Goal: Answer question/provide support: Share knowledge or assist other users

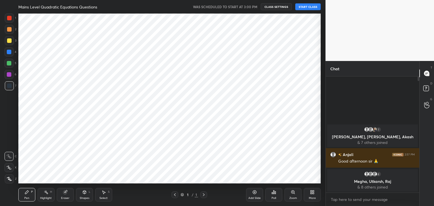
scroll to position [28078, 27945]
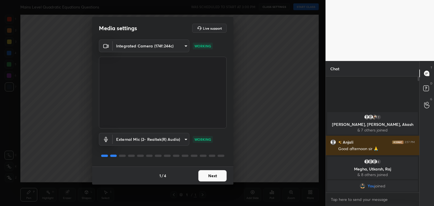
click at [221, 175] on button "Next" at bounding box center [212, 175] width 28 height 11
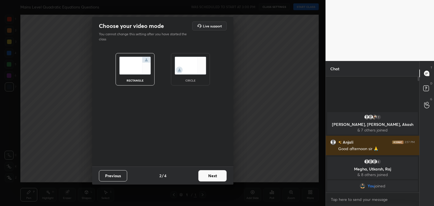
click at [221, 175] on button "Next" at bounding box center [212, 175] width 28 height 11
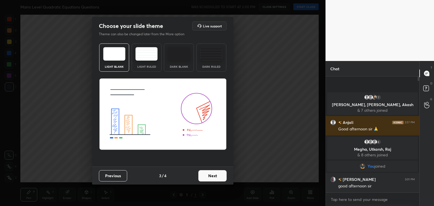
click at [221, 175] on button "Next" at bounding box center [212, 175] width 28 height 11
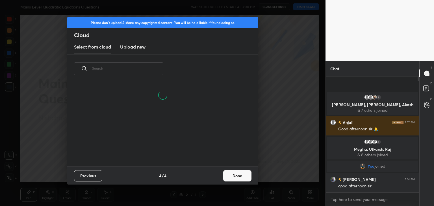
scroll to position [84, 181]
click at [133, 47] on h3 "Upload new" at bounding box center [132, 47] width 25 height 7
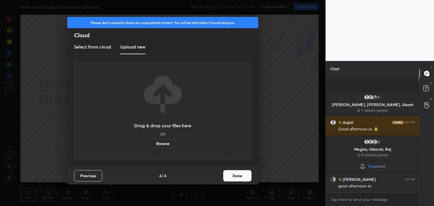
click at [171, 142] on label "Browse" at bounding box center [162, 143] width 25 height 9
click at [150, 142] on input "Browse" at bounding box center [150, 143] width 0 height 9
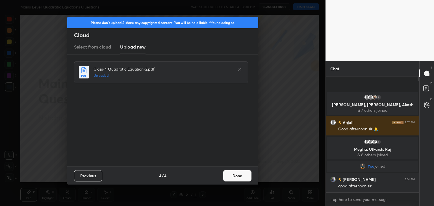
click at [244, 178] on button "Done" at bounding box center [237, 175] width 28 height 11
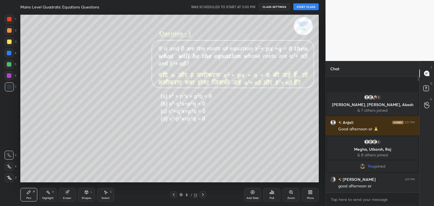
click at [276, 7] on button "CLASS SETTINGS" at bounding box center [274, 6] width 31 height 7
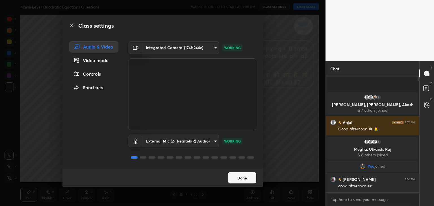
click at [95, 74] on div "Controls" at bounding box center [93, 73] width 49 height 11
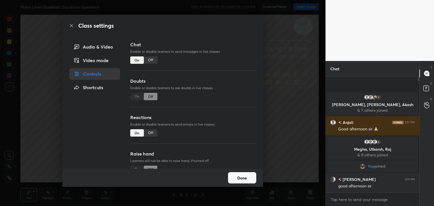
click at [98, 61] on div "Video mode" at bounding box center [94, 60] width 51 height 11
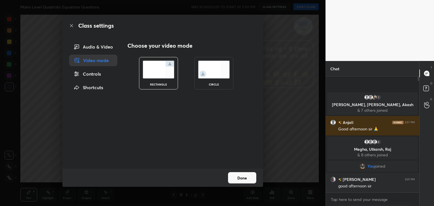
click at [103, 91] on div "Shortcuts" at bounding box center [93, 87] width 48 height 11
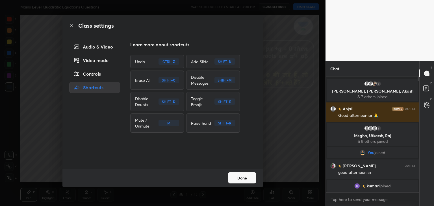
click at [72, 26] on icon at bounding box center [71, 25] width 3 height 3
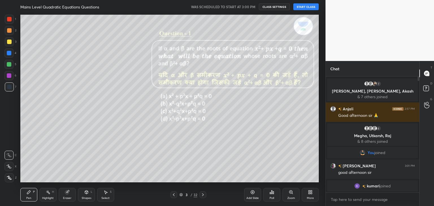
click at [10, 56] on div at bounding box center [9, 53] width 9 height 9
click at [10, 166] on icon at bounding box center [8, 167] width 5 height 4
click at [8, 179] on icon at bounding box center [9, 178] width 5 height 4
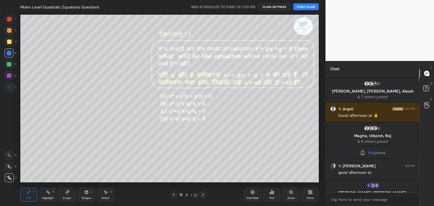
click at [71, 197] on div "Eraser" at bounding box center [67, 198] width 8 height 3
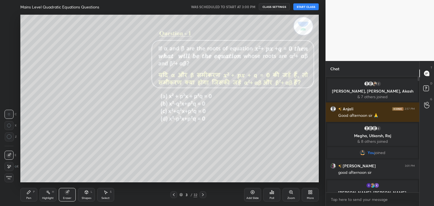
click at [10, 136] on icon at bounding box center [9, 136] width 5 height 5
click at [24, 199] on div "Pen P" at bounding box center [28, 195] width 17 height 14
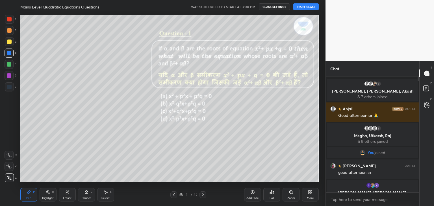
click at [308, 7] on button "START CLASS" at bounding box center [305, 6] width 25 height 7
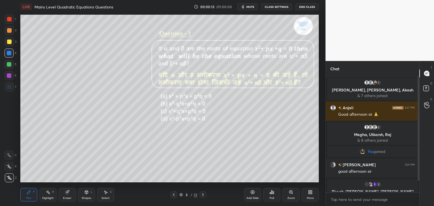
scroll to position [19, 0]
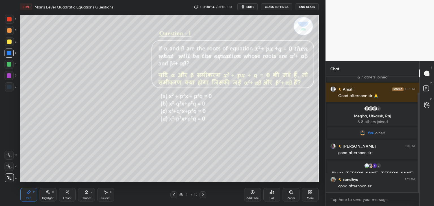
drag, startPoint x: 418, startPoint y: 84, endPoint x: 414, endPoint y: 132, distance: 48.8
click at [420, 119] on div "Chat 7 Shreya, [PERSON_NAME], Akash & 7 others joined Anjali 2:57 PM Good after…" at bounding box center [379, 133] width 108 height 145
click at [202, 195] on icon at bounding box center [203, 195] width 5 height 5
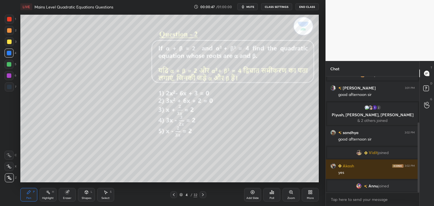
scroll to position [84, 0]
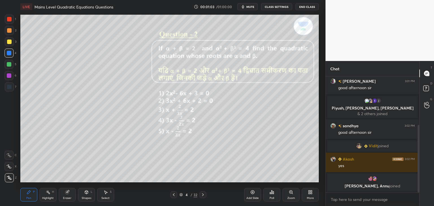
click at [11, 43] on div at bounding box center [9, 42] width 5 height 5
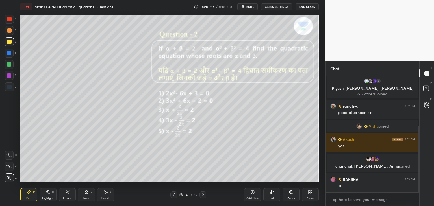
scroll to position [101, 0]
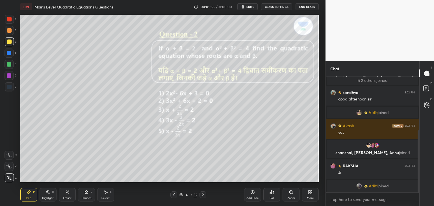
click at [8, 19] on div at bounding box center [9, 19] width 5 height 5
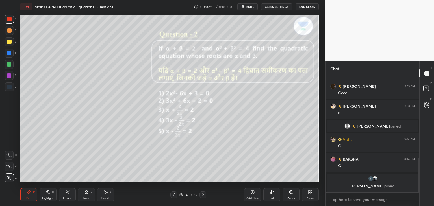
scroll to position [269, 0]
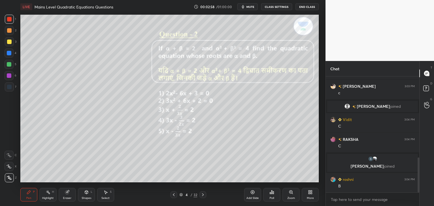
click at [85, 194] on icon at bounding box center [86, 192] width 5 height 5
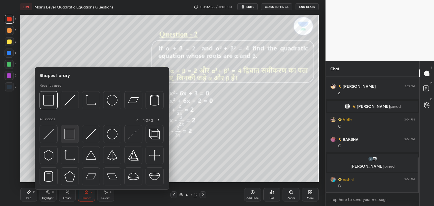
click at [69, 135] on img at bounding box center [69, 134] width 11 height 11
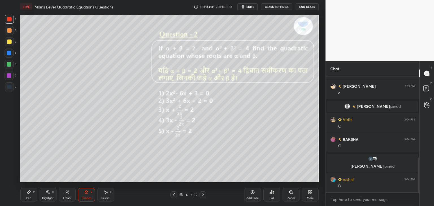
click at [27, 195] on div "Pen P" at bounding box center [28, 195] width 17 height 14
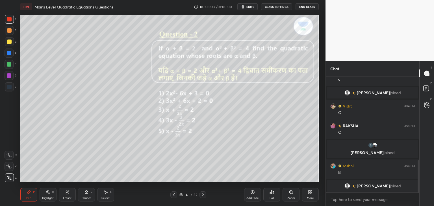
scroll to position [302, 0]
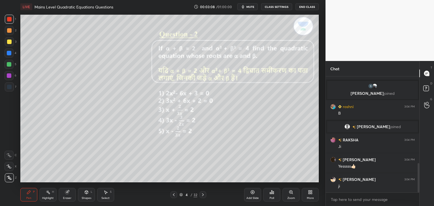
click at [199, 196] on div at bounding box center [202, 195] width 7 height 7
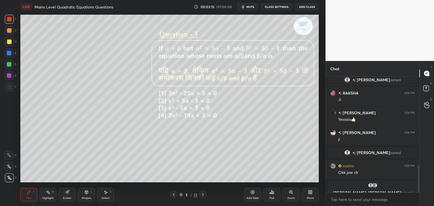
scroll to position [376, 0]
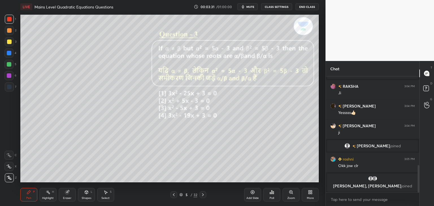
click at [9, 56] on div at bounding box center [9, 53] width 9 height 9
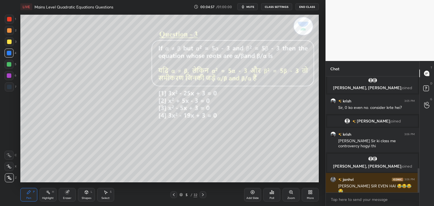
scroll to position [459, 0]
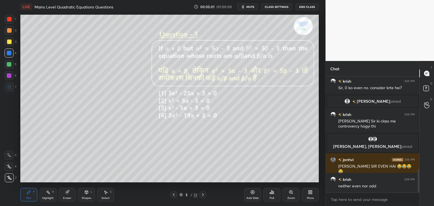
click at [71, 195] on div "Eraser" at bounding box center [67, 195] width 17 height 14
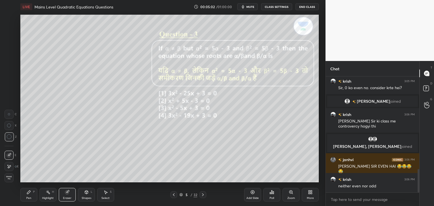
click at [8, 176] on span "Erase all" at bounding box center [9, 178] width 8 height 4
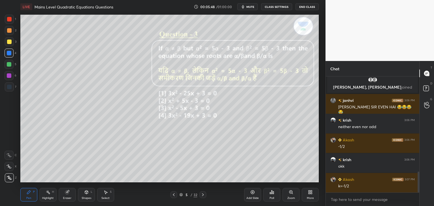
scroll to position [532, 0]
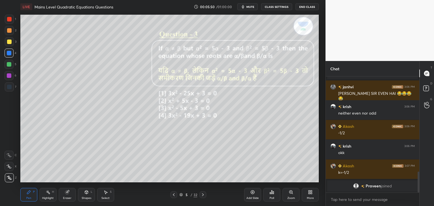
click at [88, 196] on div "Shapes L" at bounding box center [86, 195] width 17 height 14
click at [68, 196] on div "Eraser" at bounding box center [67, 195] width 17 height 14
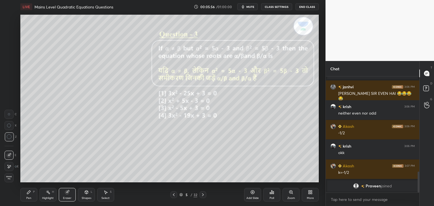
click at [30, 195] on div "Pen P" at bounding box center [28, 195] width 17 height 14
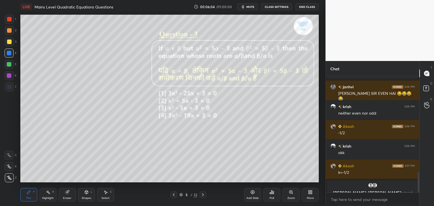
scroll to position [538, 0]
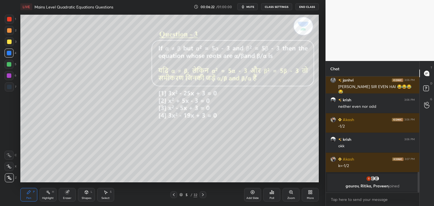
click at [8, 44] on div at bounding box center [9, 42] width 5 height 5
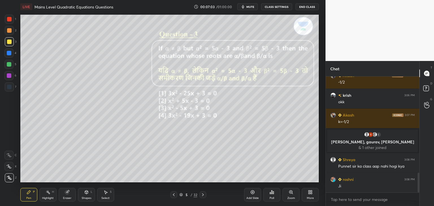
scroll to position [569, 0]
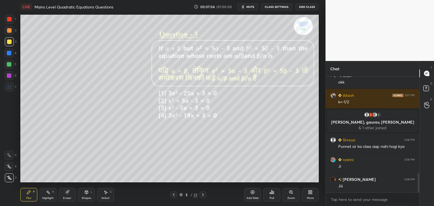
click at [70, 194] on div "Eraser" at bounding box center [67, 195] width 17 height 14
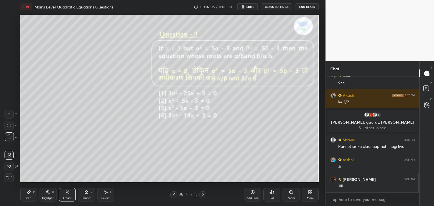
click at [87, 192] on icon at bounding box center [86, 192] width 3 height 1
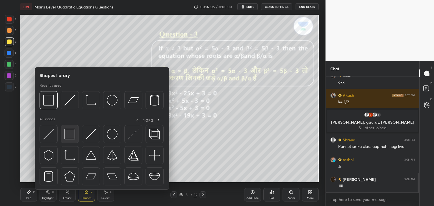
click at [70, 134] on img at bounding box center [69, 134] width 11 height 11
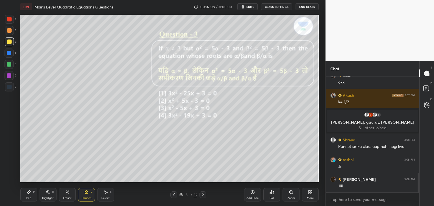
click at [30, 196] on div "Pen P" at bounding box center [28, 195] width 17 height 14
click at [7, 20] on div at bounding box center [9, 19] width 5 height 5
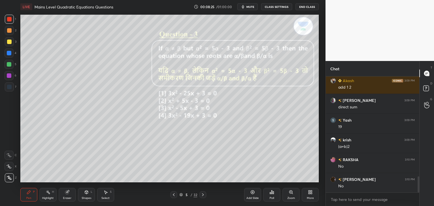
scroll to position [743, 0]
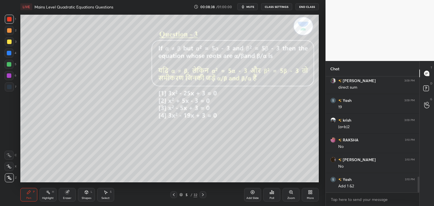
click at [10, 54] on div at bounding box center [9, 53] width 5 height 5
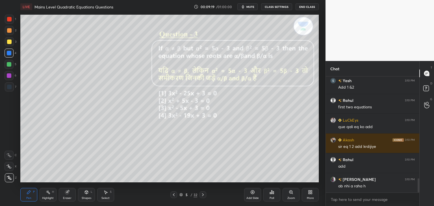
scroll to position [862, 0]
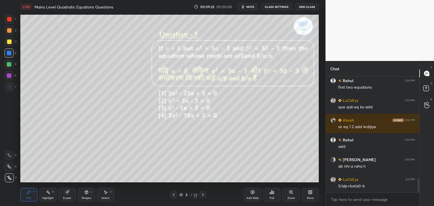
click at [8, 31] on div at bounding box center [9, 30] width 5 height 5
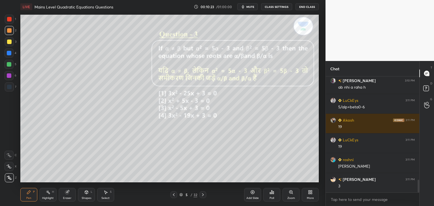
scroll to position [961, 0]
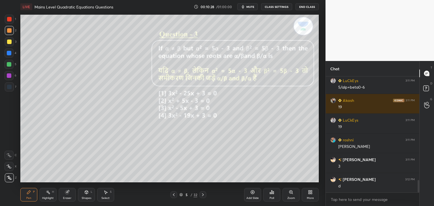
click at [88, 196] on div "Shapes L" at bounding box center [86, 195] width 17 height 14
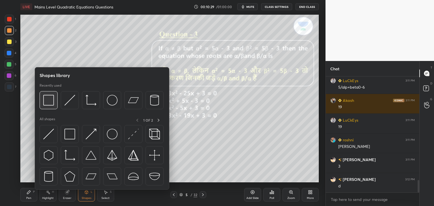
click at [53, 104] on img at bounding box center [48, 100] width 11 height 11
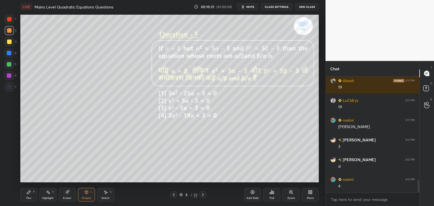
scroll to position [1001, 0]
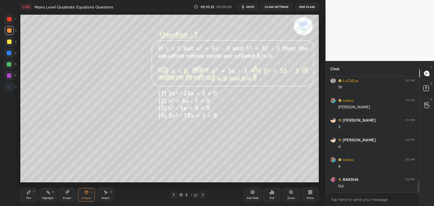
click at [30, 196] on div "Pen P" at bounding box center [28, 195] width 17 height 14
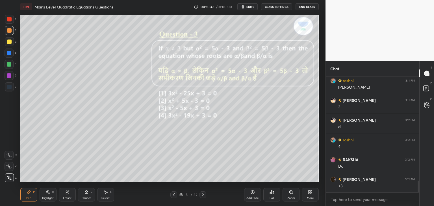
scroll to position [1040, 0]
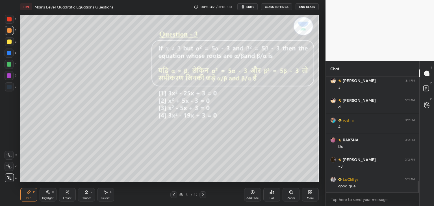
click at [203, 194] on icon at bounding box center [203, 195] width 5 height 5
click at [10, 44] on div at bounding box center [9, 42] width 5 height 5
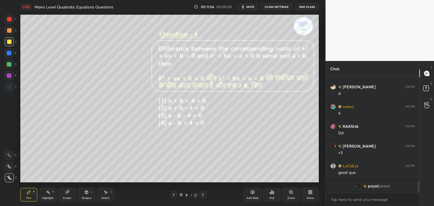
scroll to position [1060, 0]
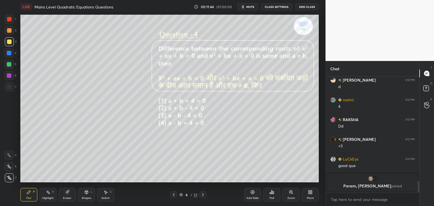
click at [10, 21] on div at bounding box center [9, 19] width 5 height 5
click at [9, 42] on div at bounding box center [9, 42] width 5 height 5
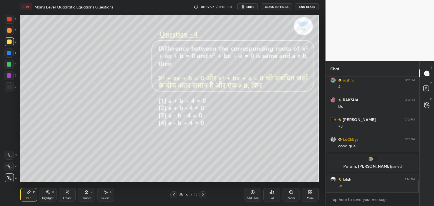
click at [80, 194] on div "Shapes L" at bounding box center [86, 195] width 17 height 14
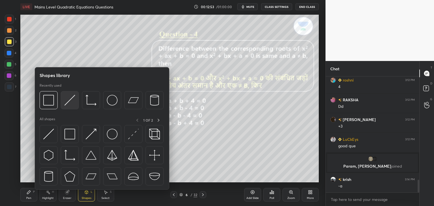
click at [72, 101] on img at bounding box center [69, 100] width 11 height 11
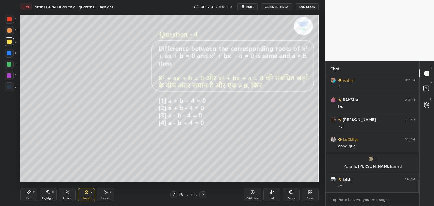
click at [28, 197] on div "Pen" at bounding box center [28, 198] width 5 height 3
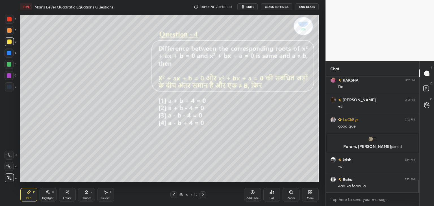
click at [70, 196] on div "Eraser" at bounding box center [67, 195] width 17 height 14
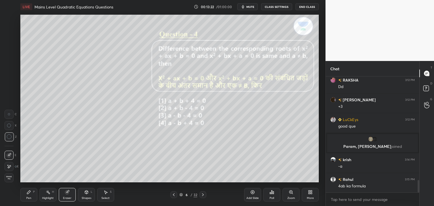
click at [84, 198] on div "Shapes" at bounding box center [87, 198] width 10 height 3
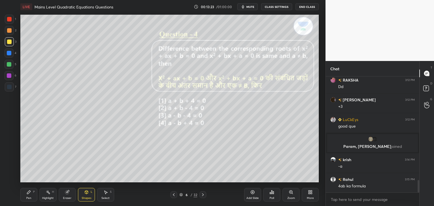
click at [67, 197] on div "Eraser" at bounding box center [67, 198] width 8 height 3
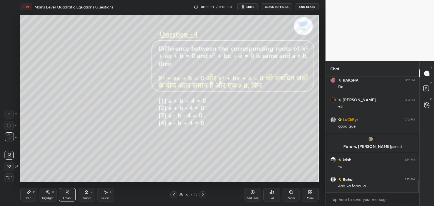
click at [31, 193] on div "Pen P" at bounding box center [28, 195] width 17 height 14
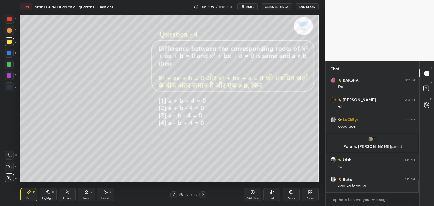
scroll to position [992, 0]
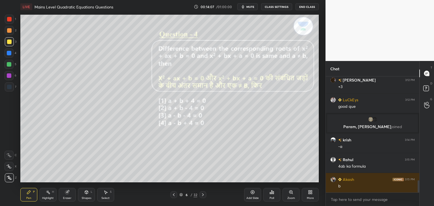
click at [13, 21] on div at bounding box center [9, 19] width 9 height 9
click at [10, 43] on div at bounding box center [9, 42] width 5 height 5
click at [10, 77] on div at bounding box center [9, 75] width 5 height 5
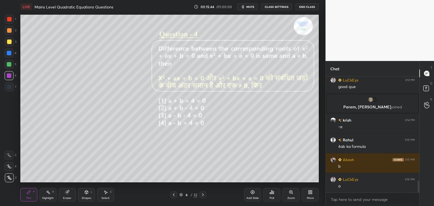
scroll to position [1025, 0]
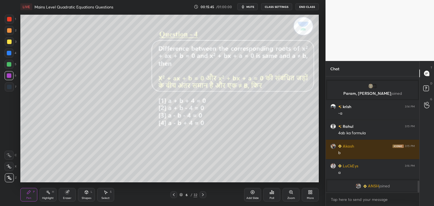
click at [13, 55] on div at bounding box center [9, 53] width 9 height 9
click at [87, 198] on div "Shapes" at bounding box center [87, 198] width 10 height 3
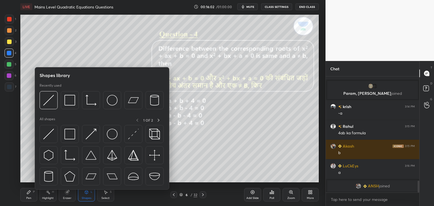
click at [77, 109] on div at bounding box center [102, 101] width 124 height 21
click at [71, 103] on img at bounding box center [69, 100] width 11 height 11
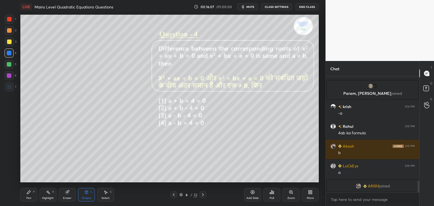
click at [29, 195] on div "Pen P" at bounding box center [28, 195] width 17 height 14
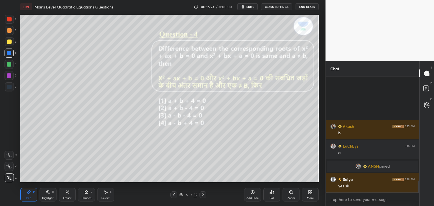
scroll to position [1022, 0]
click at [202, 196] on icon at bounding box center [203, 194] width 2 height 3
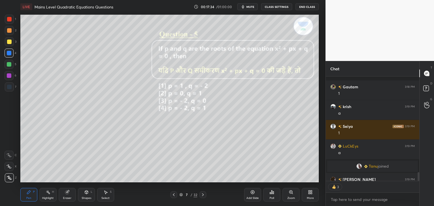
scroll to position [1132, 0]
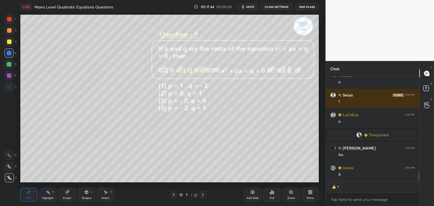
click at [11, 22] on div at bounding box center [9, 19] width 9 height 9
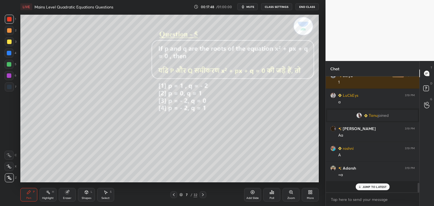
scroll to position [114, 92]
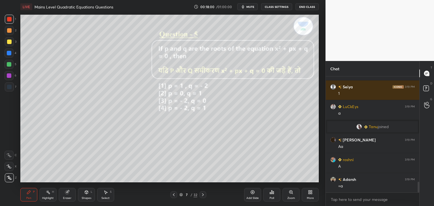
click at [87, 198] on div "Shapes" at bounding box center [87, 198] width 10 height 3
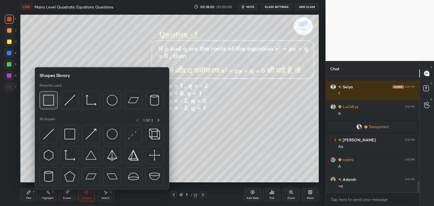
click at [51, 101] on img at bounding box center [48, 100] width 11 height 11
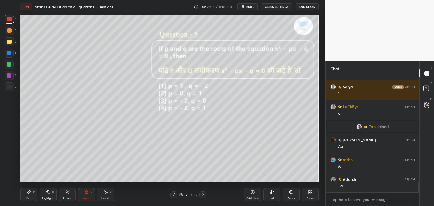
click at [28, 195] on div "Pen P" at bounding box center [28, 195] width 17 height 14
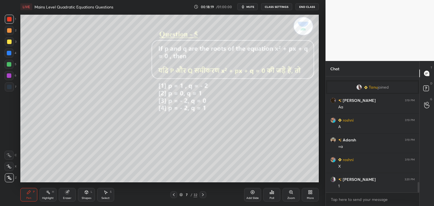
scroll to position [1199, 0]
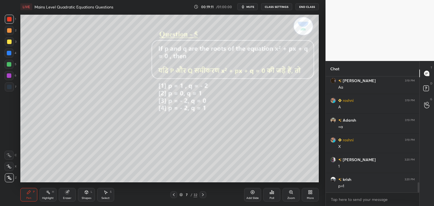
click at [203, 195] on icon at bounding box center [203, 194] width 2 height 3
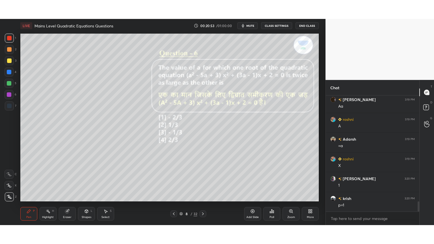
scroll to position [1213, 0]
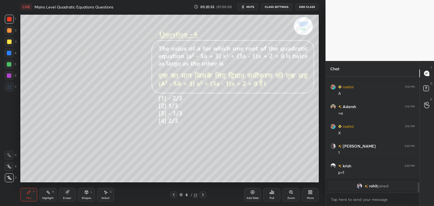
click at [305, 193] on div "More" at bounding box center [310, 195] width 17 height 14
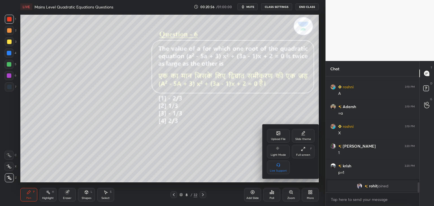
click at [303, 152] on div "Full screen F" at bounding box center [303, 152] width 23 height 14
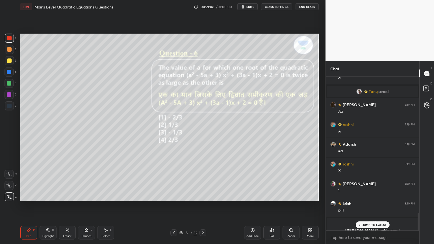
scroll to position [1182, 0]
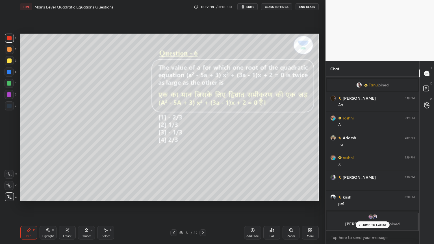
click at [82, 206] on div "Shapes" at bounding box center [87, 236] width 10 height 3
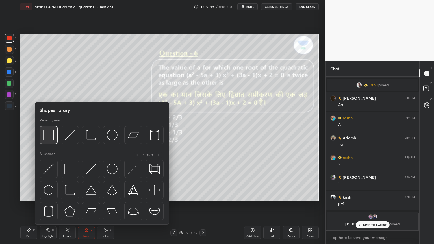
click at [49, 133] on img at bounding box center [48, 135] width 11 height 11
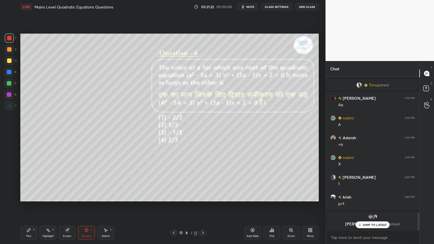
click at [28, 206] on div "Pen" at bounding box center [28, 236] width 5 height 3
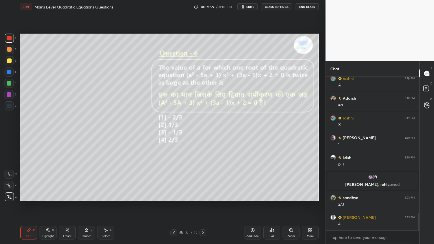
scroll to position [1202, 0]
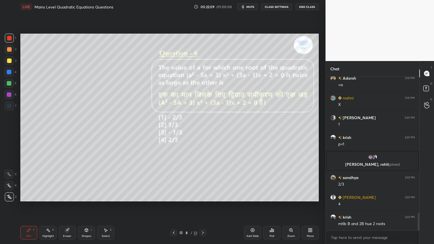
click at [68, 206] on icon at bounding box center [67, 231] width 4 height 4
click at [10, 186] on icon at bounding box center [9, 185] width 5 height 5
click at [9, 195] on span "Erase all" at bounding box center [9, 197] width 8 height 4
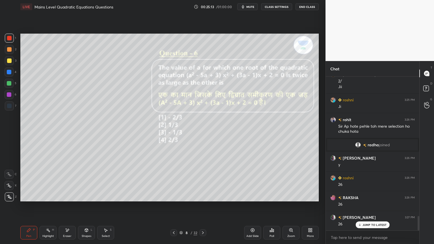
scroll to position [1516, 0]
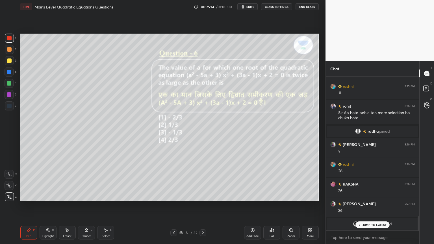
click at [69, 206] on div "Eraser" at bounding box center [67, 236] width 8 height 3
click at [29, 206] on div "Pen P" at bounding box center [28, 233] width 17 height 14
click at [85, 206] on icon at bounding box center [86, 230] width 5 height 5
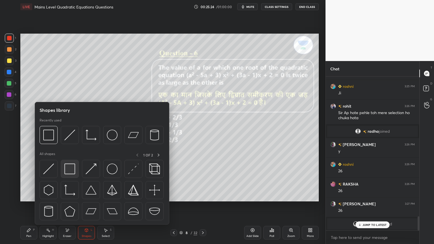
click at [69, 170] on img at bounding box center [69, 169] width 11 height 11
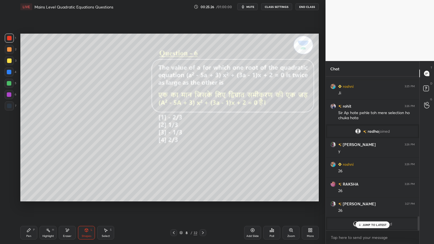
click at [33, 206] on div "P" at bounding box center [34, 230] width 2 height 3
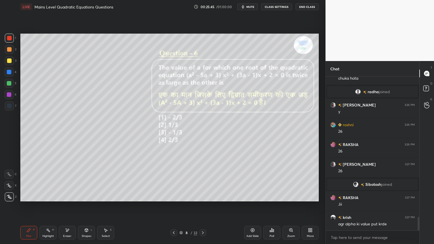
scroll to position [1576, 0]
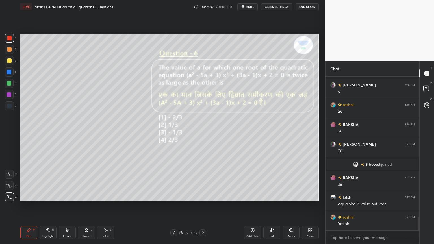
click at [203, 206] on icon at bounding box center [203, 232] width 2 height 3
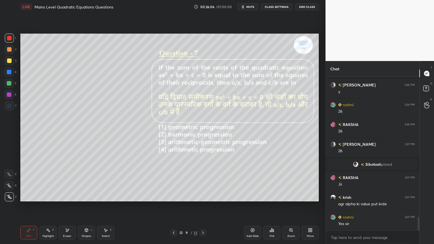
click at [174, 206] on icon at bounding box center [173, 233] width 5 height 5
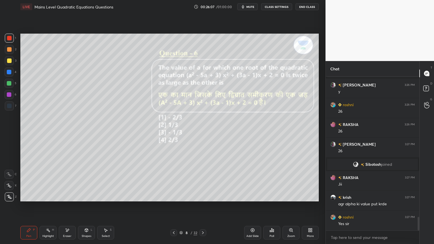
click at [252, 206] on icon at bounding box center [252, 230] width 5 height 5
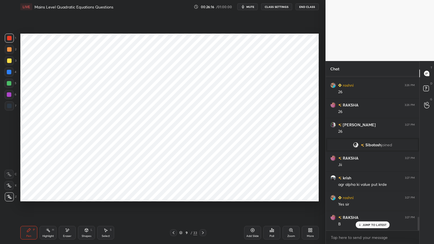
scroll to position [1616, 0]
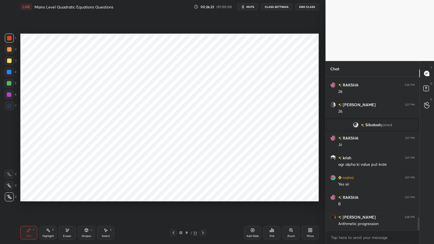
click at [85, 206] on icon at bounding box center [86, 229] width 3 height 1
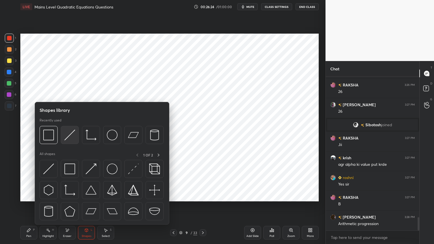
click at [69, 134] on img at bounding box center [69, 135] width 11 height 11
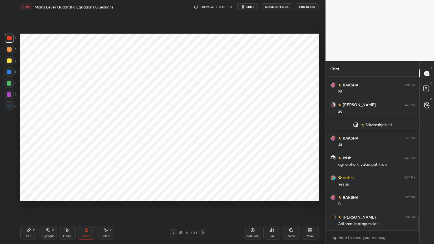
click at [11, 106] on div at bounding box center [9, 106] width 5 height 5
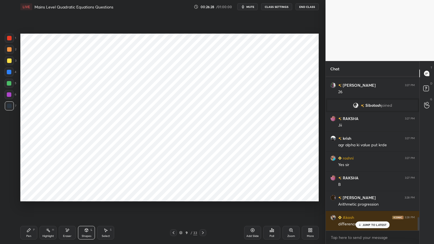
click at [31, 206] on div "Pen P" at bounding box center [28, 233] width 17 height 14
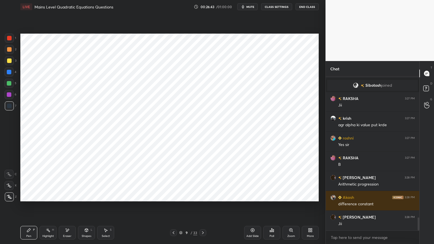
click at [8, 38] on div at bounding box center [9, 38] width 5 height 5
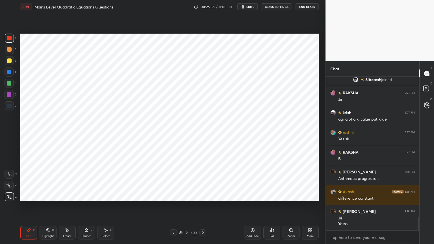
click at [86, 206] on div "Shapes L" at bounding box center [86, 233] width 17 height 14
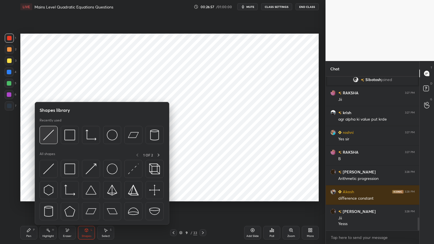
click at [49, 139] on img at bounding box center [48, 135] width 11 height 11
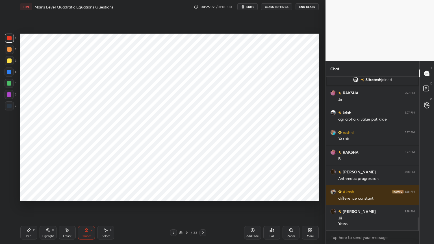
click at [12, 109] on div at bounding box center [9, 105] width 9 height 9
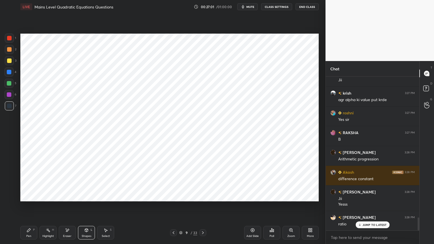
click at [28, 206] on div "Pen" at bounding box center [28, 236] width 5 height 3
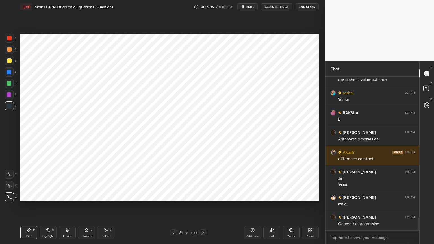
click at [9, 40] on div at bounding box center [9, 38] width 5 height 5
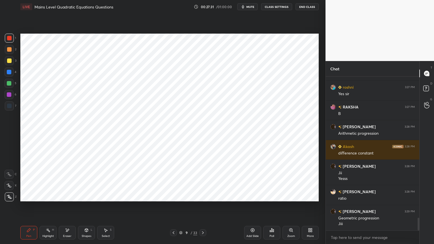
click at [85, 206] on icon at bounding box center [86, 230] width 5 height 5
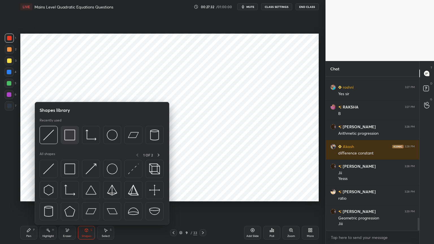
click at [70, 138] on img at bounding box center [69, 135] width 11 height 11
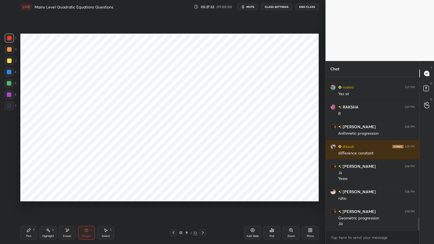
click at [83, 206] on div "Shapes L" at bounding box center [86, 233] width 17 height 14
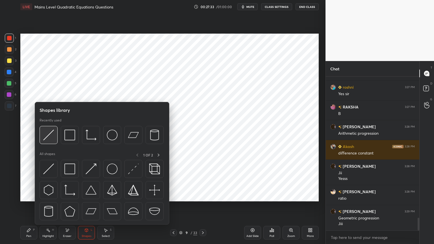
click at [48, 138] on img at bounding box center [48, 135] width 11 height 11
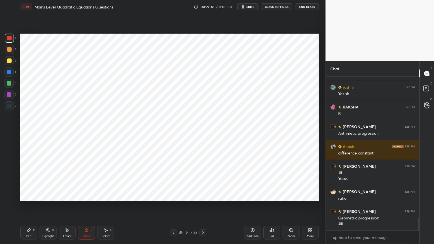
click at [28, 206] on icon at bounding box center [28, 230] width 3 height 3
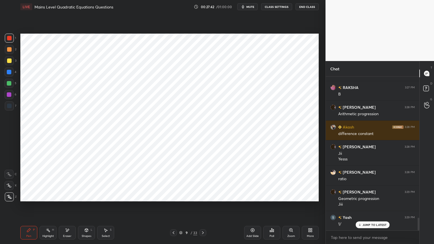
click at [12, 107] on div at bounding box center [9, 105] width 9 height 9
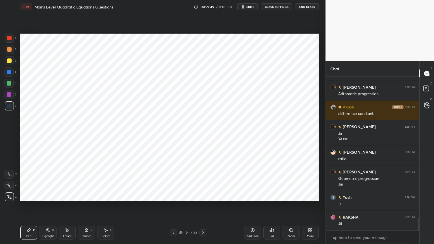
scroll to position [1765, 0]
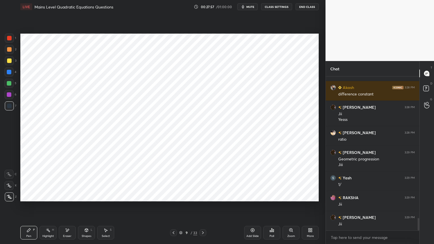
click at [251, 206] on icon at bounding box center [253, 231] width 4 height 4
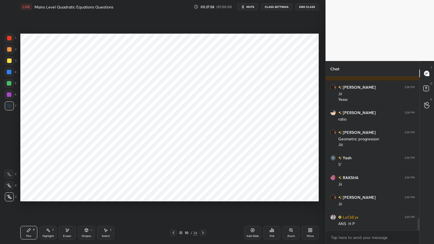
click at [10, 40] on div at bounding box center [9, 38] width 5 height 5
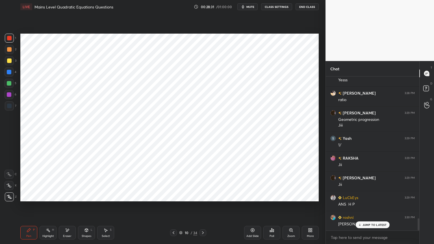
click at [83, 206] on div "Shapes" at bounding box center [87, 236] width 10 height 3
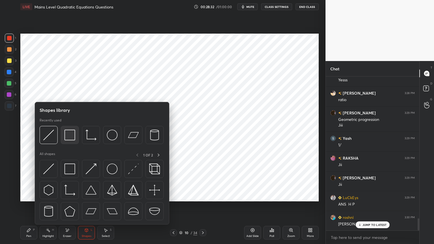
click at [70, 137] on img at bounding box center [69, 135] width 11 height 11
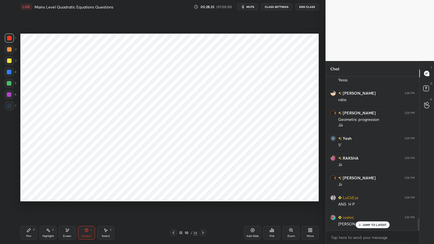
click at [29, 206] on icon at bounding box center [29, 230] width 5 height 5
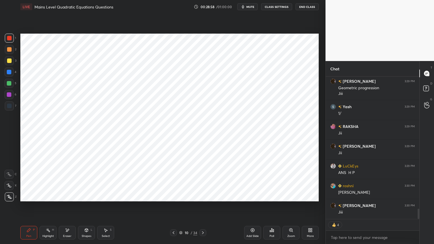
scroll to position [152, 92]
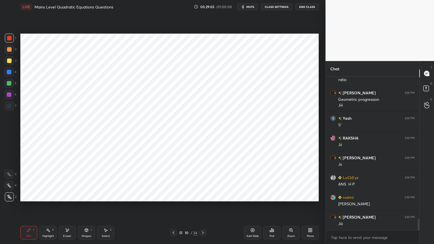
click at [87, 206] on icon at bounding box center [86, 230] width 3 height 3
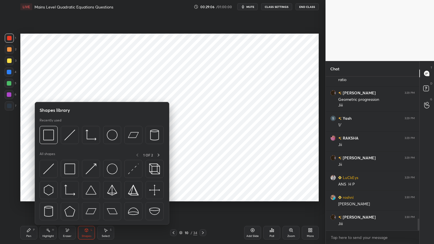
click at [59, 140] on div at bounding box center [102, 136] width 124 height 21
click at [46, 140] on img at bounding box center [48, 135] width 11 height 11
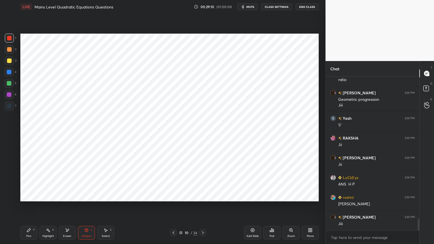
click at [34, 206] on div "P" at bounding box center [34, 230] width 2 height 3
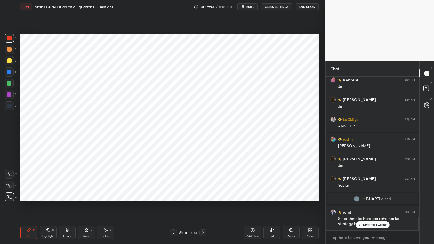
scroll to position [1686, 0]
click at [69, 206] on icon at bounding box center [67, 230] width 5 height 5
click at [87, 206] on icon at bounding box center [86, 230] width 5 height 5
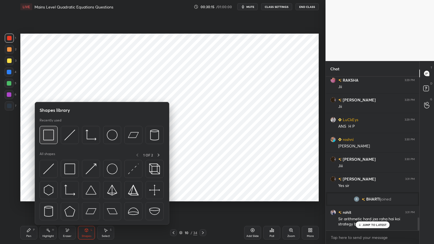
click at [48, 142] on div at bounding box center [49, 135] width 18 height 18
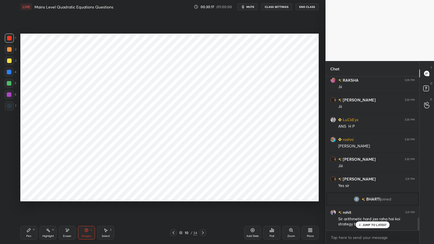
click at [33, 206] on div "Pen P" at bounding box center [28, 233] width 17 height 14
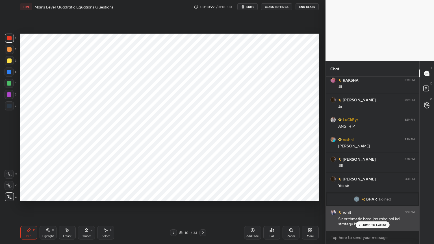
click at [379, 206] on p "JUMP TO LATEST" at bounding box center [374, 224] width 24 height 3
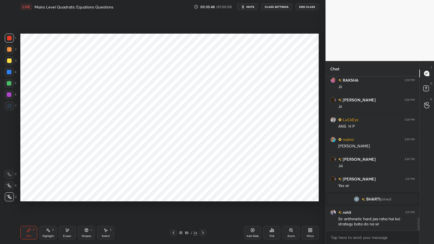
click at [202, 206] on icon at bounding box center [203, 233] width 5 height 5
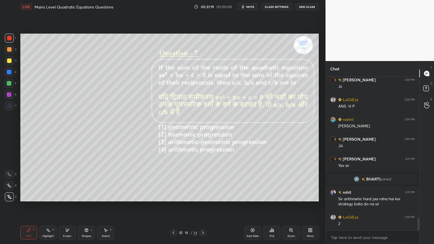
scroll to position [1725, 0]
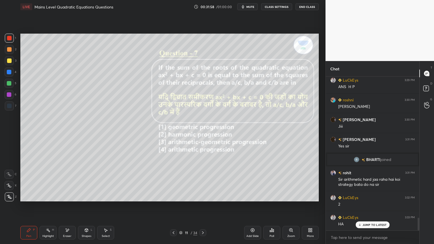
click at [10, 74] on div at bounding box center [9, 72] width 5 height 5
click at [248, 6] on span "mute" at bounding box center [250, 7] width 8 height 4
click at [251, 6] on span "unmute" at bounding box center [250, 7] width 12 height 4
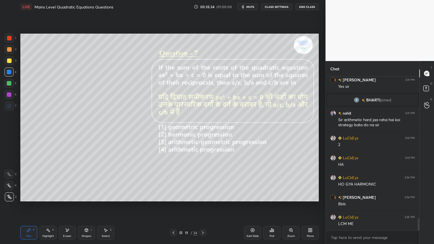
scroll to position [1804, 0]
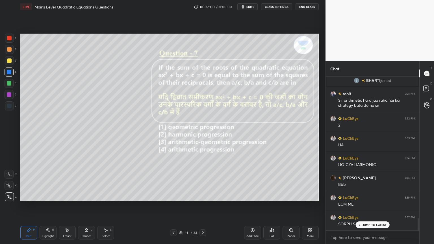
click at [69, 206] on div "Eraser" at bounding box center [67, 236] width 8 height 3
click at [31, 206] on div "Pen P" at bounding box center [28, 233] width 17 height 14
click at [366, 206] on p "JUMP TO LATEST" at bounding box center [374, 224] width 24 height 3
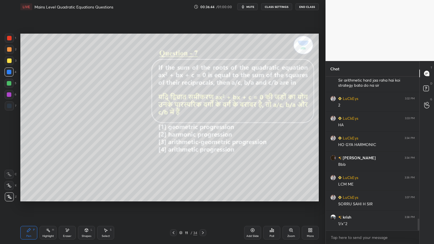
scroll to position [1844, 0]
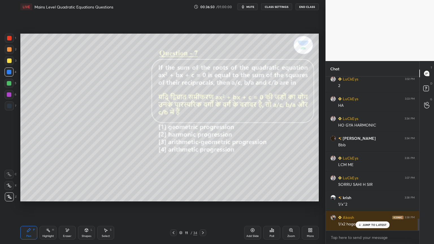
click at [71, 206] on div "Eraser" at bounding box center [67, 236] width 8 height 3
click at [29, 206] on div "Pen P" at bounding box center [28, 233] width 17 height 14
click at [366, 206] on p "JUMP TO LATEST" at bounding box center [374, 224] width 24 height 3
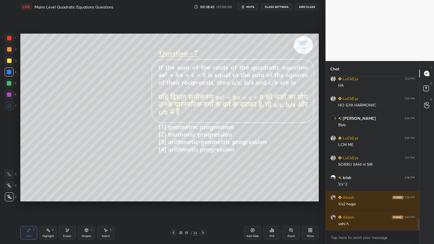
scroll to position [1884, 0]
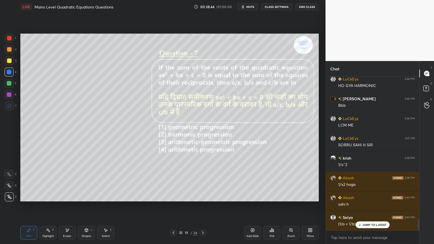
click at [373, 206] on p "JUMP TO LATEST" at bounding box center [374, 224] width 24 height 3
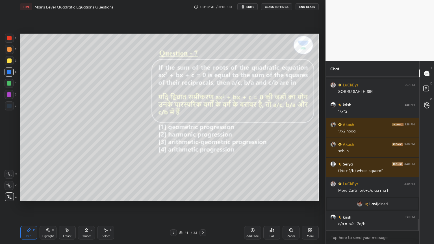
scroll to position [1870, 0]
click at [71, 206] on div "Eraser" at bounding box center [67, 233] width 17 height 14
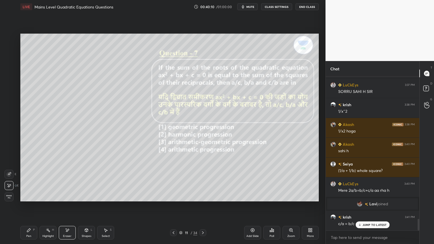
scroll to position [1889, 0]
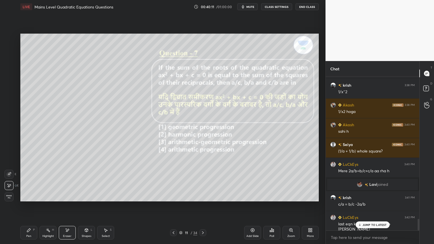
click at [366, 206] on div "JUMP TO LATEST" at bounding box center [372, 224] width 34 height 7
click at [86, 206] on div "Shapes" at bounding box center [87, 236] width 10 height 3
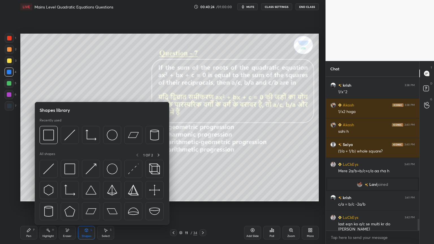
click at [70, 206] on div "Eraser" at bounding box center [67, 236] width 8 height 3
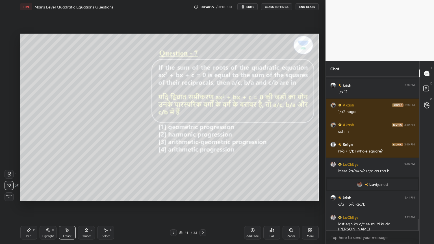
click at [31, 206] on div "Pen P" at bounding box center [28, 233] width 17 height 14
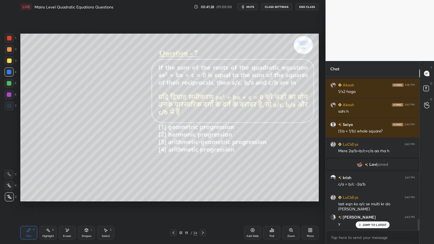
scroll to position [1929, 0]
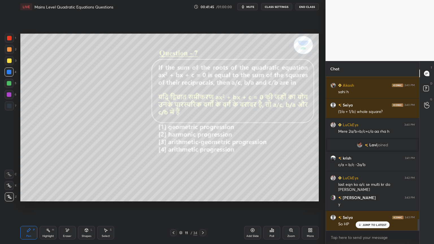
click at [203, 206] on icon at bounding box center [203, 232] width 2 height 3
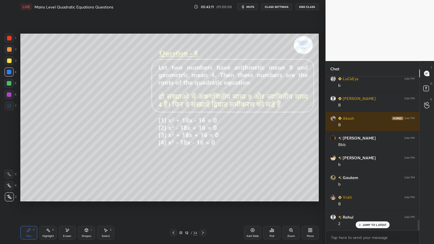
scroll to position [2127, 0]
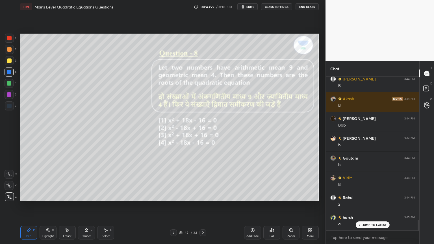
click at [10, 62] on div at bounding box center [9, 60] width 5 height 5
click at [86, 206] on icon at bounding box center [86, 230] width 5 height 5
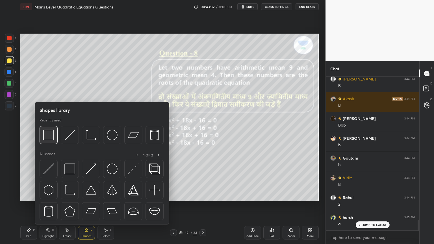
click at [52, 137] on img at bounding box center [48, 135] width 11 height 11
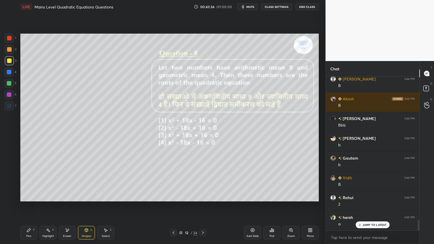
click at [27, 206] on icon at bounding box center [29, 230] width 5 height 5
click at [203, 206] on div "Pen P Highlight H Eraser Shapes L Select S 12 / 34 Add Slide Poll Zoom More" at bounding box center [169, 232] width 298 height 23
click at [203, 206] on div at bounding box center [202, 232] width 7 height 7
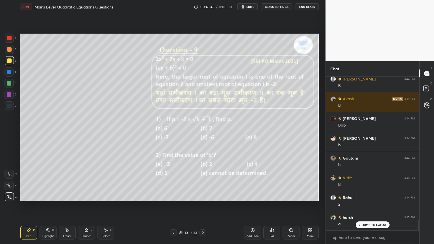
click at [11, 39] on div at bounding box center [9, 38] width 5 height 5
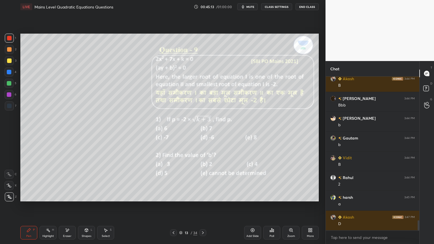
click at [11, 188] on div at bounding box center [9, 185] width 9 height 9
click at [10, 74] on div at bounding box center [9, 72] width 9 height 9
click at [11, 37] on div at bounding box center [9, 38] width 5 height 5
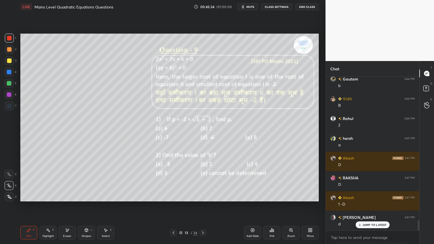
scroll to position [2226, 0]
click at [84, 206] on icon at bounding box center [86, 230] width 5 height 5
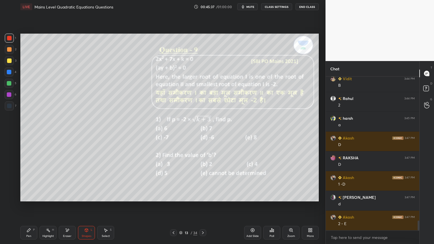
click at [27, 206] on div "Pen" at bounding box center [28, 236] width 5 height 3
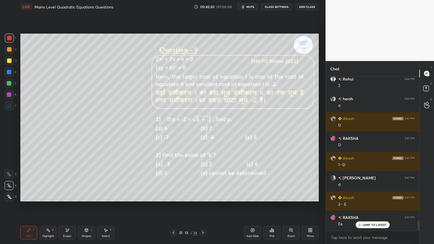
scroll to position [2265, 0]
click at [9, 75] on div at bounding box center [9, 72] width 9 height 9
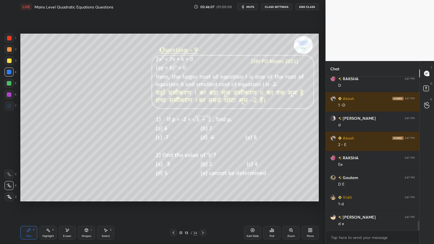
scroll to position [2324, 0]
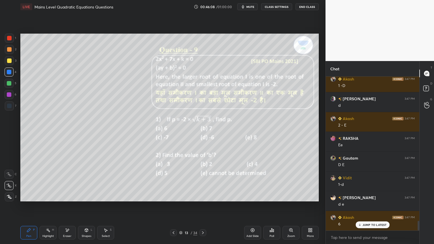
click at [84, 206] on div "Shapes L" at bounding box center [86, 233] width 17 height 14
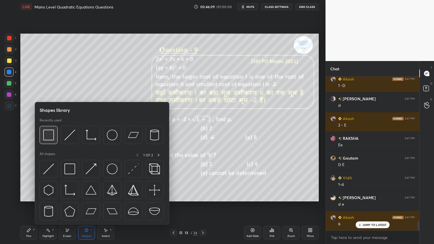
click at [44, 135] on img at bounding box center [48, 135] width 11 height 11
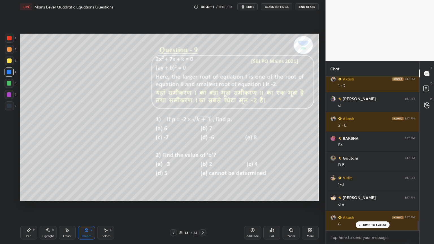
scroll to position [2344, 0]
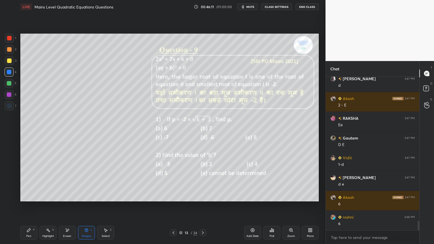
click at [28, 206] on div "Pen" at bounding box center [28, 236] width 5 height 3
click at [10, 62] on div at bounding box center [9, 60] width 5 height 5
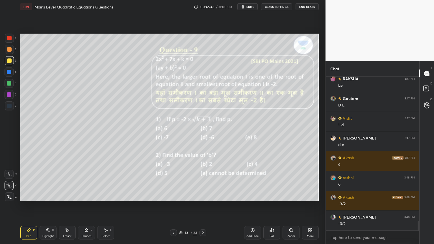
scroll to position [2409, 0]
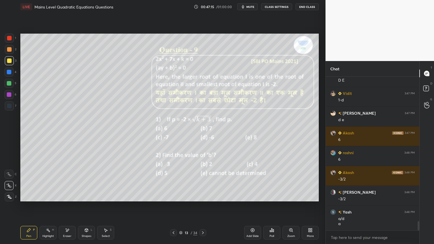
click at [66, 206] on div "Eraser" at bounding box center [67, 236] width 8 height 3
click at [84, 206] on div "Shapes L" at bounding box center [86, 233] width 17 height 14
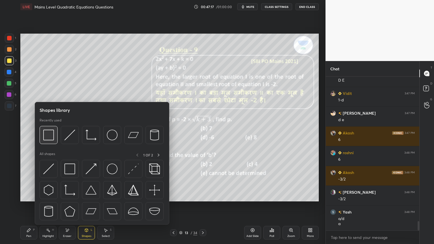
click at [49, 138] on img at bounding box center [48, 135] width 11 height 11
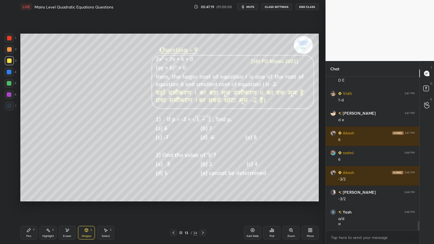
click at [32, 206] on div "Pen P" at bounding box center [28, 233] width 17 height 14
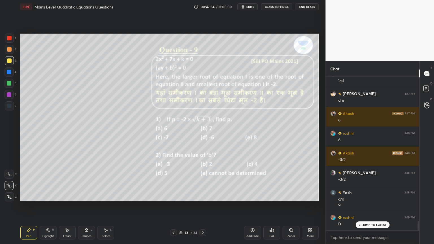
scroll to position [2448, 0]
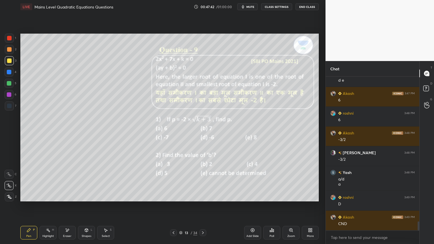
click at [205, 206] on icon at bounding box center [203, 233] width 5 height 5
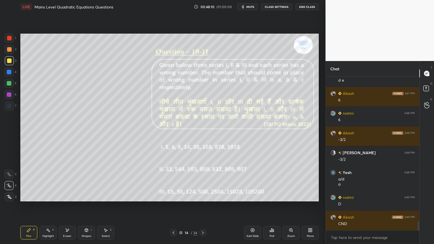
click at [202, 206] on icon at bounding box center [203, 233] width 5 height 5
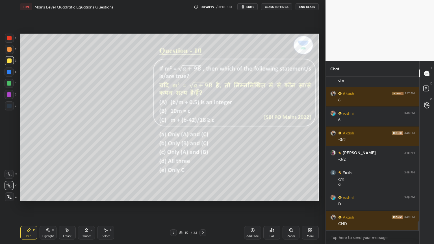
click at [203, 206] on icon at bounding box center [203, 232] width 2 height 3
click at [205, 206] on div "Pen P Highlight H Eraser Shapes L Select S 16 / 34 Add Slide Poll Zoom More" at bounding box center [169, 232] width 298 height 23
click at [202, 206] on icon at bounding box center [203, 233] width 5 height 5
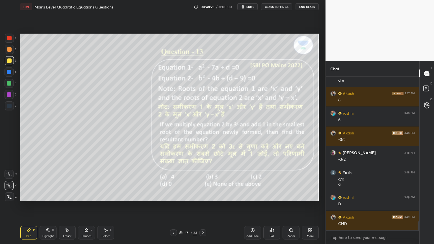
click at [173, 206] on icon at bounding box center [173, 233] width 5 height 5
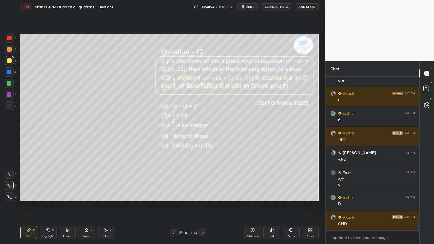
click at [170, 206] on div at bounding box center [173, 232] width 7 height 7
click at [174, 206] on icon at bounding box center [173, 233] width 5 height 5
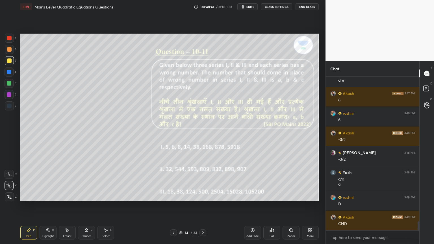
click at [201, 206] on icon at bounding box center [203, 233] width 5 height 5
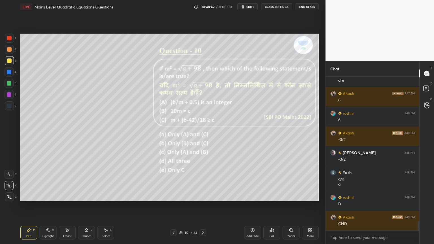
click at [201, 206] on icon at bounding box center [203, 233] width 5 height 5
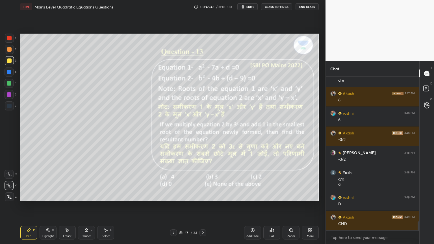
click at [201, 206] on icon at bounding box center [203, 233] width 5 height 5
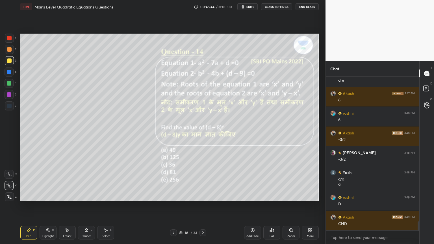
click at [201, 206] on icon at bounding box center [203, 233] width 5 height 5
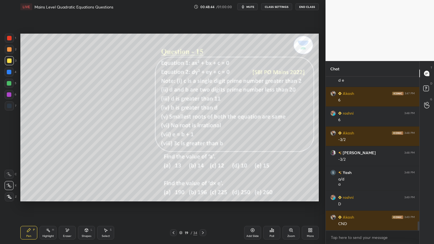
click at [201, 206] on icon at bounding box center [203, 233] width 5 height 5
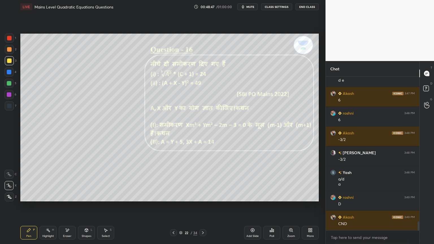
click at [201, 206] on icon at bounding box center [203, 233] width 5 height 5
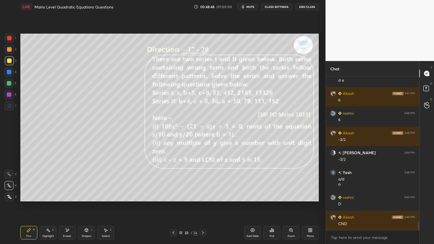
scroll to position [2468, 0]
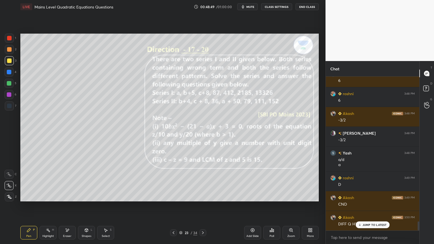
click at [175, 206] on icon at bounding box center [173, 233] width 5 height 5
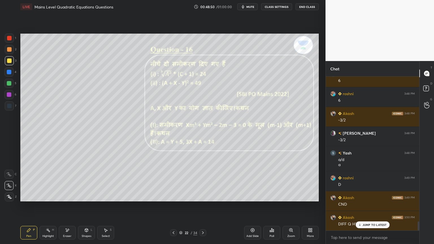
click at [175, 206] on icon at bounding box center [173, 233] width 5 height 5
click at [174, 206] on icon at bounding box center [173, 233] width 5 height 5
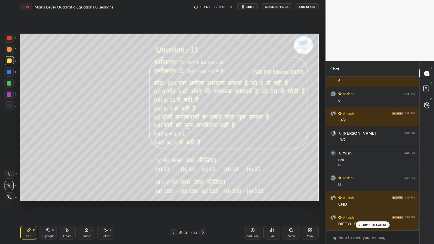
click at [174, 206] on icon at bounding box center [173, 233] width 5 height 5
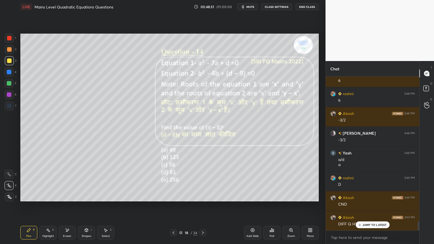
click at [173, 206] on icon at bounding box center [174, 232] width 2 height 3
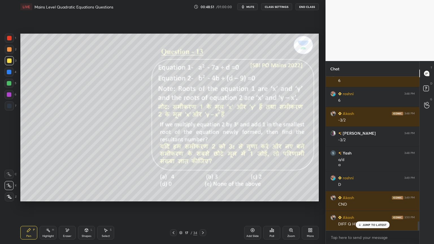
click at [173, 206] on icon at bounding box center [174, 232] width 2 height 3
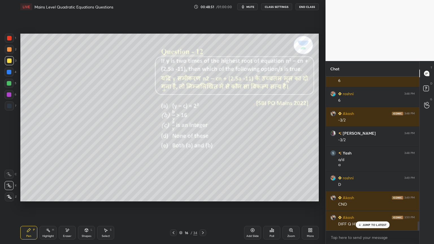
click at [173, 206] on icon at bounding box center [174, 232] width 2 height 3
click at [173, 206] on icon at bounding box center [173, 233] width 5 height 5
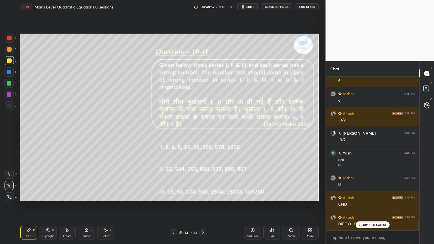
click at [172, 206] on icon at bounding box center [173, 233] width 5 height 5
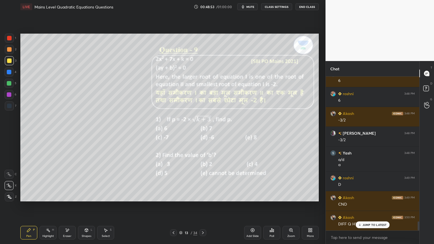
click at [203, 206] on icon at bounding box center [203, 232] width 2 height 3
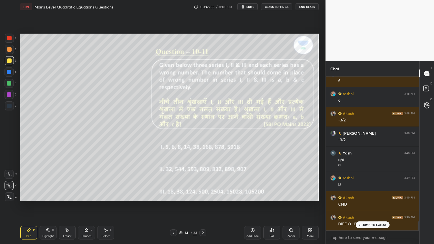
click at [9, 73] on div at bounding box center [9, 72] width 5 height 5
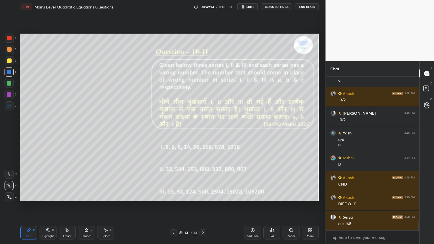
click at [11, 37] on div at bounding box center [9, 38] width 5 height 5
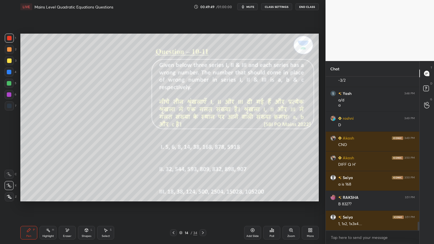
scroll to position [2533, 0]
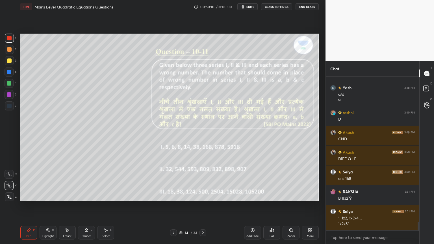
click at [67, 206] on div "Eraser" at bounding box center [67, 236] width 8 height 3
click at [66, 206] on div "Eraser" at bounding box center [67, 233] width 17 height 14
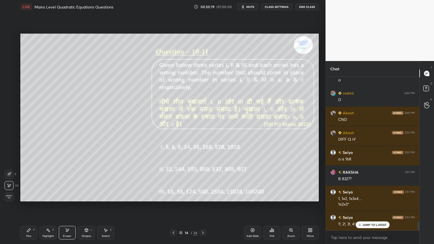
scroll to position [2573, 0]
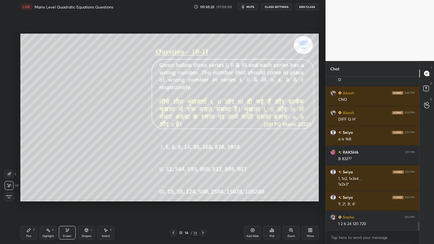
click at [31, 206] on div "Pen P" at bounding box center [28, 233] width 17 height 14
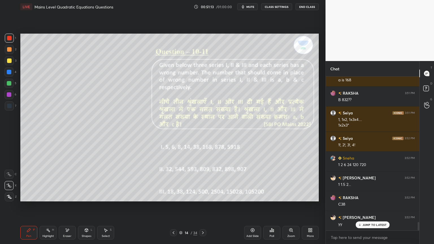
scroll to position [2645, 0]
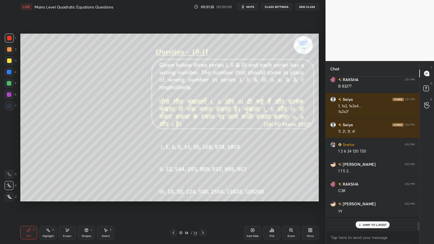
click at [70, 206] on div "Eraser" at bounding box center [67, 236] width 8 height 3
click at [29, 206] on div "Pen P" at bounding box center [28, 233] width 17 height 14
click at [10, 69] on div at bounding box center [9, 72] width 9 height 9
click at [10, 43] on div "1" at bounding box center [10, 39] width 11 height 11
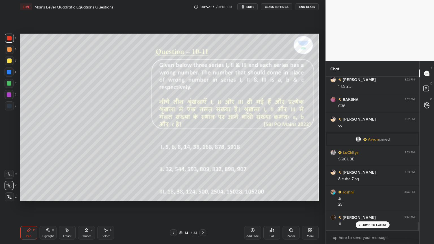
scroll to position [2750, 0]
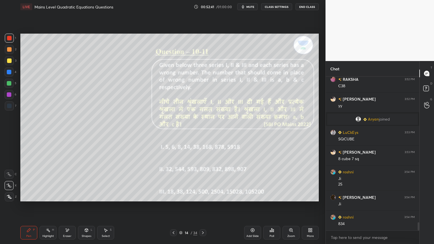
click at [11, 75] on div at bounding box center [9, 72] width 9 height 9
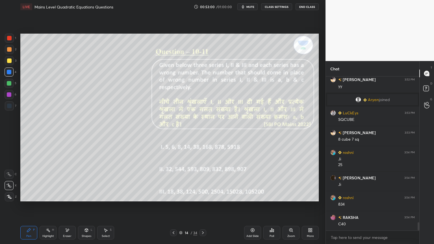
scroll to position [2790, 0]
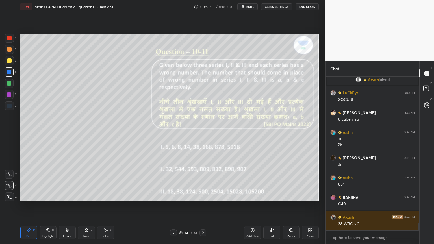
click at [11, 39] on div at bounding box center [9, 38] width 5 height 5
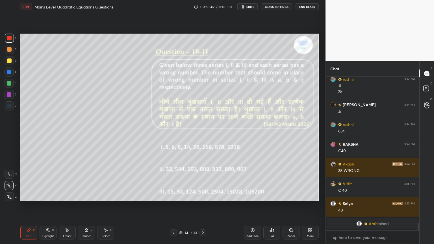
scroll to position [2576, 0]
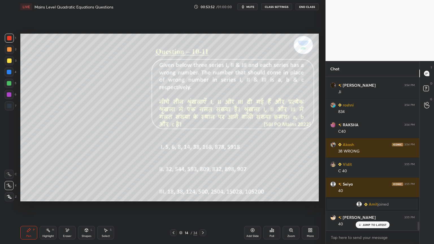
click at [67, 206] on div "Eraser" at bounding box center [67, 233] width 17 height 14
click at [28, 206] on icon at bounding box center [28, 230] width 3 height 3
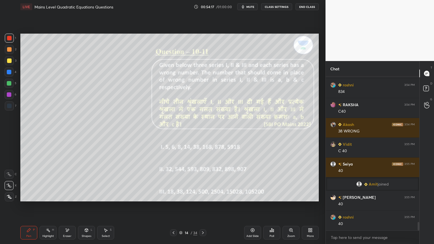
click at [202, 206] on icon at bounding box center [203, 233] width 5 height 5
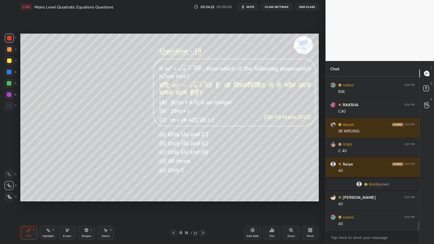
click at [173, 206] on icon at bounding box center [173, 233] width 5 height 5
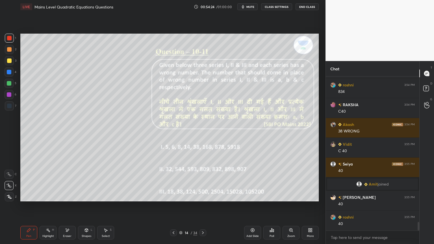
click at [204, 206] on icon at bounding box center [203, 233] width 5 height 5
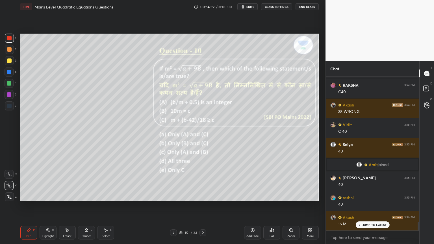
scroll to position [2621, 0]
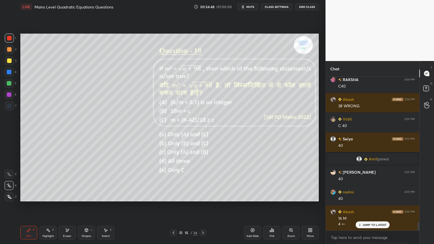
click at [172, 206] on div "Pen P Highlight H Eraser Shapes L Select S 15 / 34 Add Slide Poll Zoom More" at bounding box center [169, 232] width 298 height 23
click at [174, 206] on icon at bounding box center [173, 233] width 5 height 5
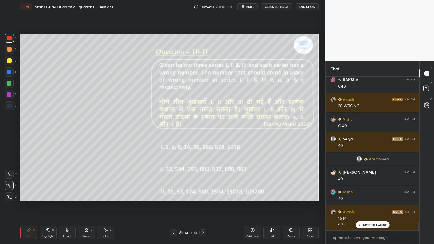
click at [203, 206] on icon at bounding box center [203, 232] width 2 height 3
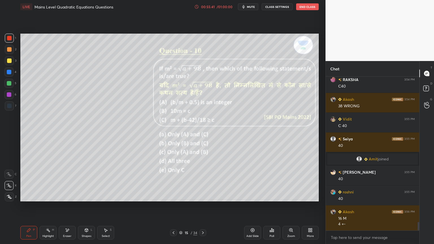
scroll to position [2641, 0]
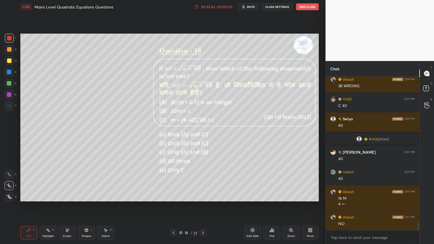
click at [173, 206] on icon at bounding box center [173, 233] width 5 height 5
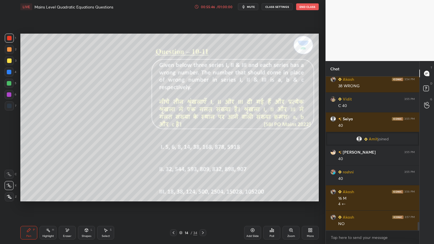
click at [204, 206] on icon at bounding box center [203, 233] width 5 height 5
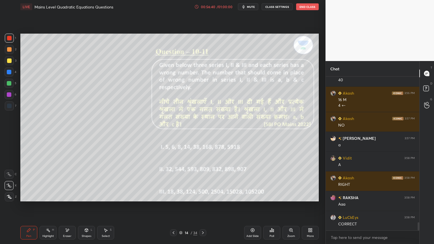
scroll to position [2760, 0]
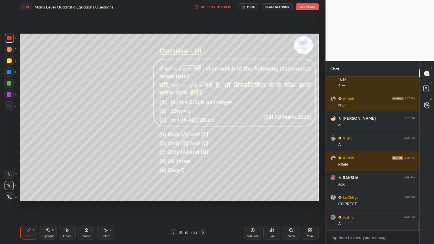
click at [205, 206] on icon at bounding box center [203, 233] width 5 height 5
click at [10, 62] on div at bounding box center [9, 60] width 5 height 5
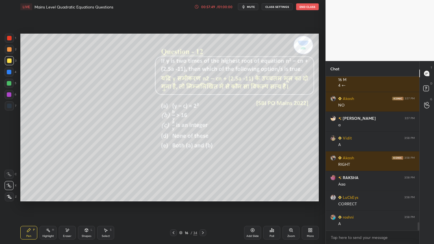
scroll to position [2774, 0]
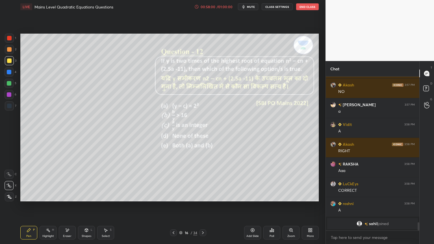
click at [11, 74] on div at bounding box center [9, 72] width 5 height 5
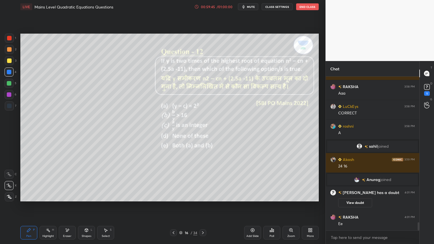
scroll to position [2781, 0]
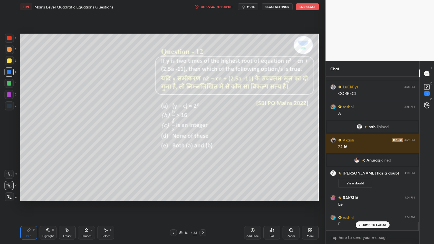
click at [205, 206] on div at bounding box center [202, 232] width 7 height 7
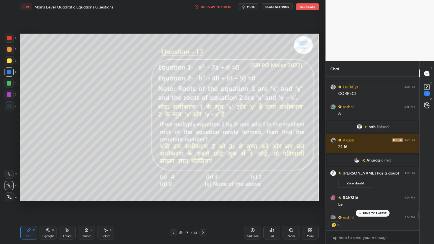
scroll to position [141, 92]
click at [372, 206] on p "JUMP TO LATEST" at bounding box center [374, 213] width 24 height 3
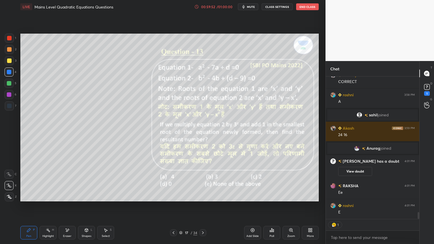
click at [359, 169] on button "View doubt" at bounding box center [355, 171] width 34 height 9
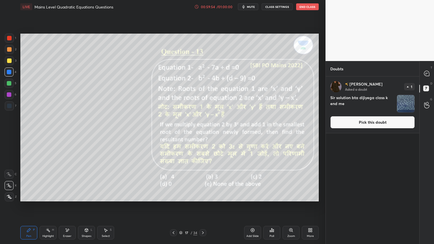
click at [363, 121] on button "Pick this doubt" at bounding box center [372, 122] width 84 height 12
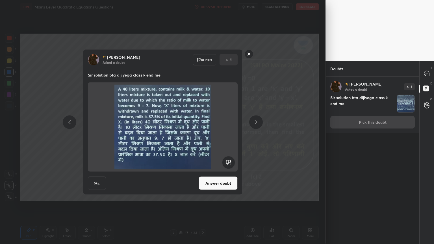
click at [209, 184] on button "Answer doubt" at bounding box center [218, 184] width 39 height 14
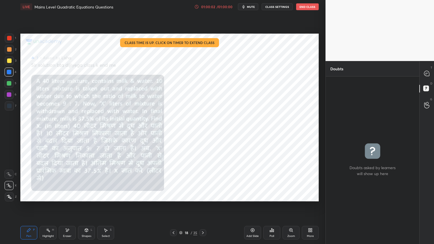
click at [223, 6] on div "/ 01:00:00" at bounding box center [225, 6] width 18 height 3
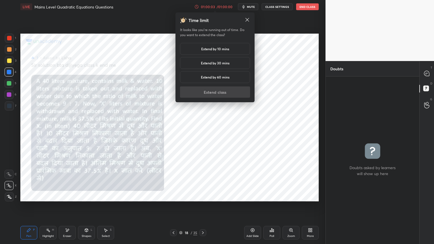
click at [215, 49] on h5 "Extend by 10 mins" at bounding box center [215, 48] width 28 height 5
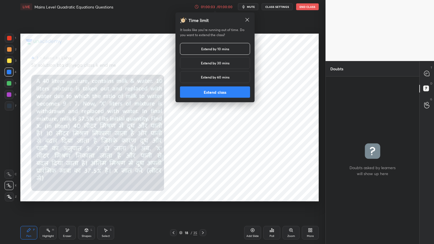
click at [212, 95] on button "Extend class" at bounding box center [215, 91] width 70 height 11
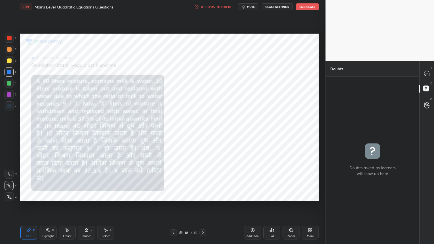
click at [429, 75] on icon at bounding box center [427, 74] width 6 height 6
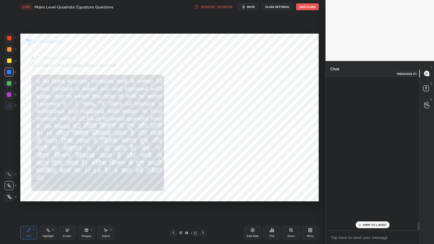
scroll to position [152, 92]
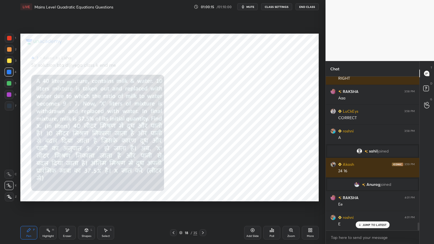
click at [8, 39] on div at bounding box center [9, 38] width 5 height 5
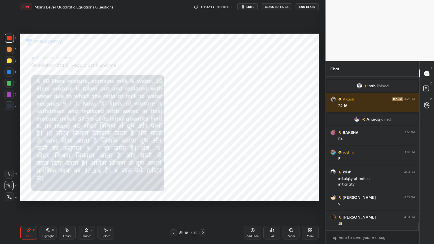
scroll to position [2962, 0]
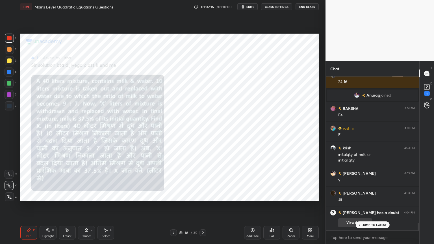
click at [351, 206] on button "View doubt" at bounding box center [355, 222] width 34 height 9
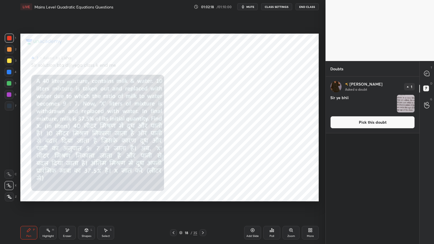
click at [364, 125] on button "Pick this doubt" at bounding box center [372, 122] width 84 height 12
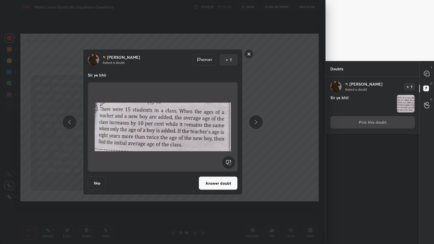
click at [229, 184] on button "Answer doubt" at bounding box center [218, 184] width 39 height 14
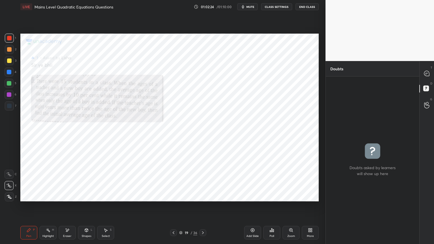
click at [432, 74] on div at bounding box center [426, 73] width 11 height 10
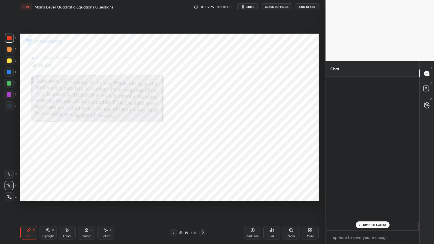
scroll to position [152, 92]
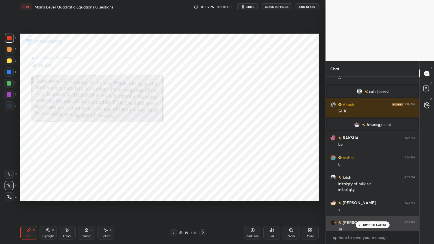
click at [370, 206] on div "Jii" at bounding box center [376, 230] width 77 height 6
click at [368, 206] on p "JUMP TO LATEST" at bounding box center [374, 224] width 24 height 3
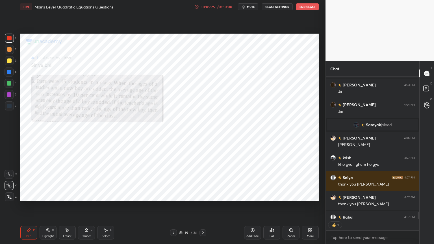
scroll to position [141, 92]
click at [205, 206] on icon at bounding box center [203, 233] width 5 height 5
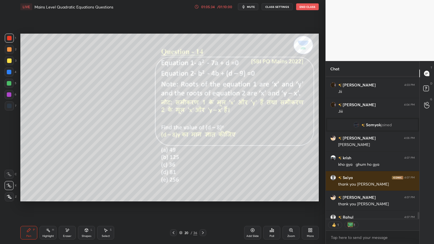
scroll to position [3078, 0]
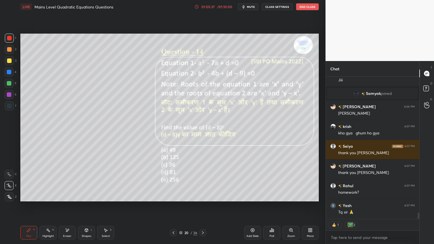
click at [305, 5] on button "End Class" at bounding box center [307, 6] width 23 height 7
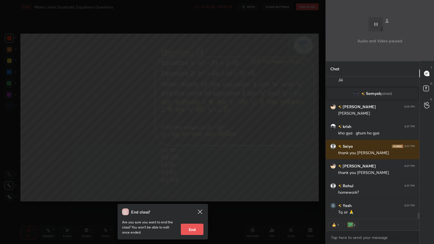
click at [190, 206] on button "End" at bounding box center [192, 229] width 23 height 11
type textarea "x"
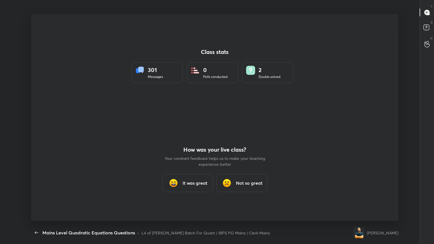
scroll to position [208, 425]
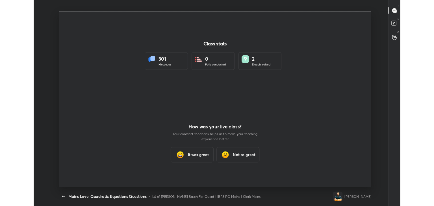
scroll to position [2, 0]
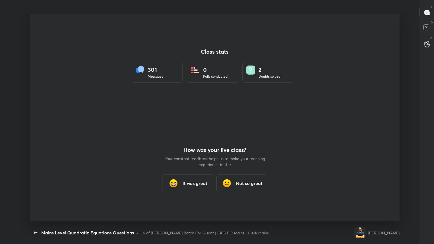
click at [190, 185] on h3 "It was great" at bounding box center [194, 183] width 25 height 7
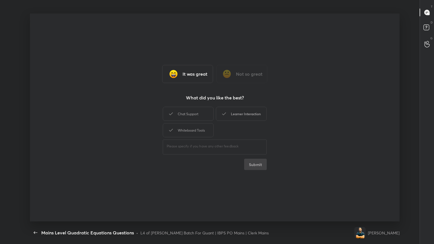
click at [207, 118] on div "Chat Support" at bounding box center [188, 114] width 51 height 14
click at [226, 118] on div "Learner Interaction" at bounding box center [241, 114] width 51 height 14
click at [205, 131] on div "Whiteboard Tools" at bounding box center [188, 130] width 51 height 14
click at [252, 164] on button "Submit" at bounding box center [255, 164] width 23 height 11
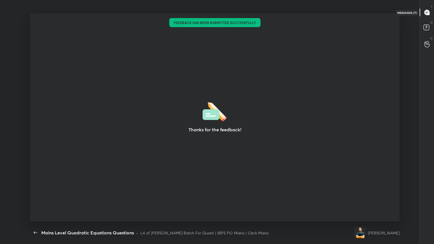
click at [427, 12] on icon at bounding box center [426, 12] width 5 height 5
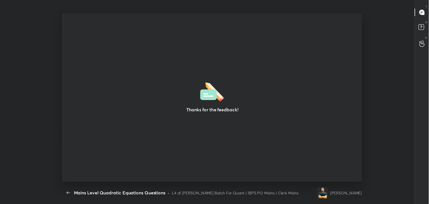
scroll to position [28080, 27823]
